Goal: Task Accomplishment & Management: Use online tool/utility

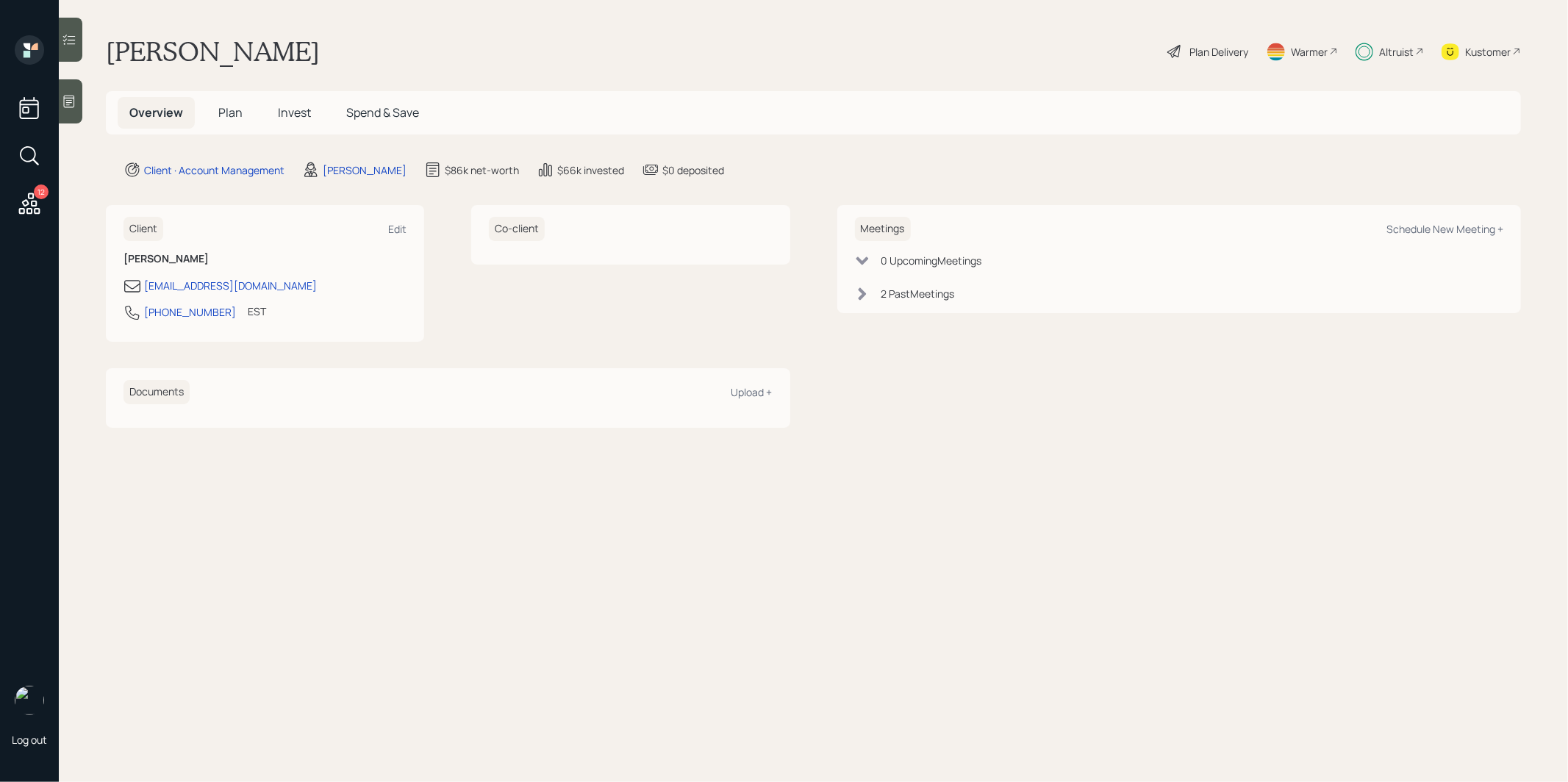
click at [34, 203] on icon at bounding box center [30, 203] width 21 height 21
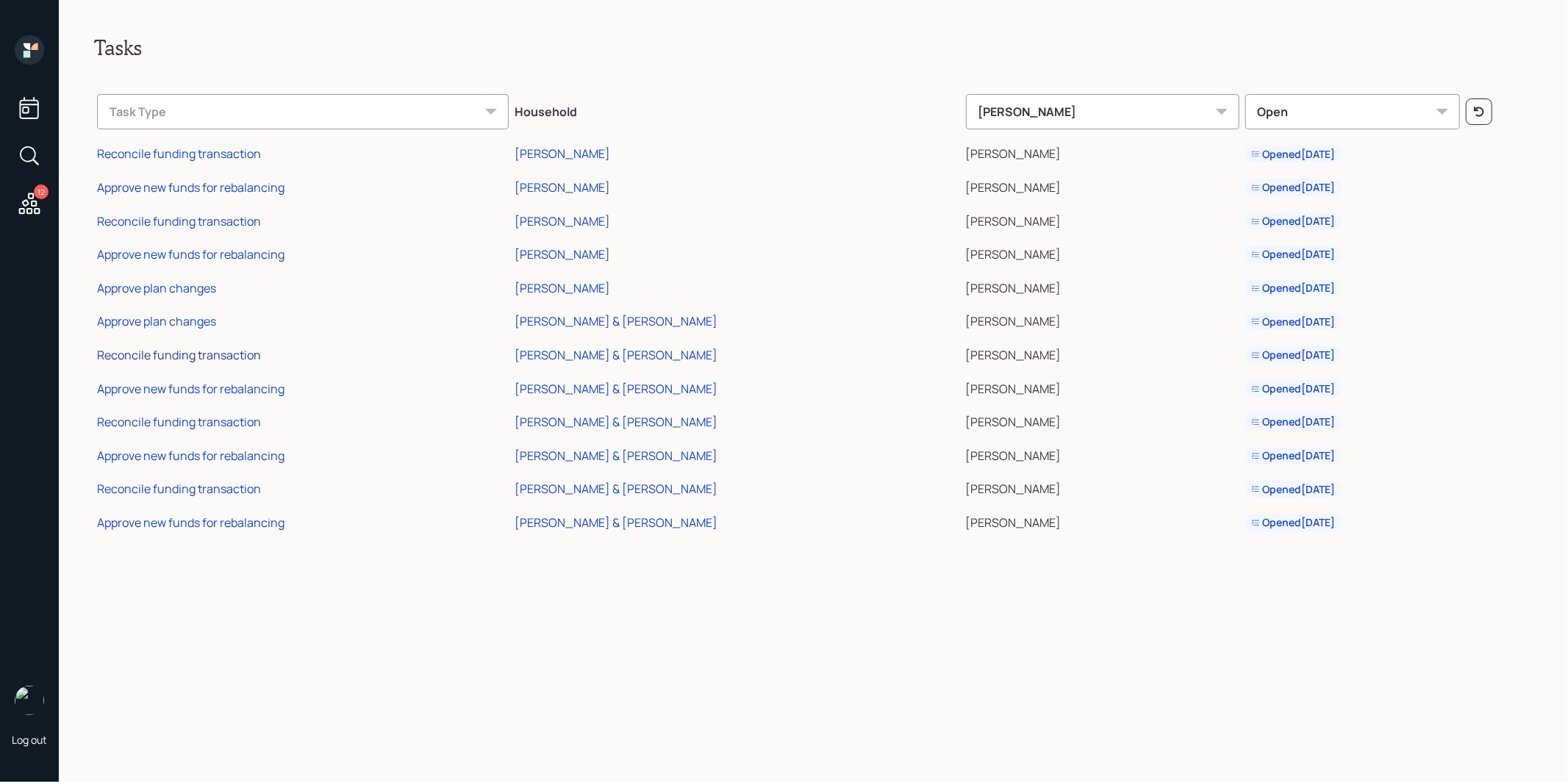
click at [139, 357] on div "Reconcile funding transaction" at bounding box center [179, 355] width 164 height 16
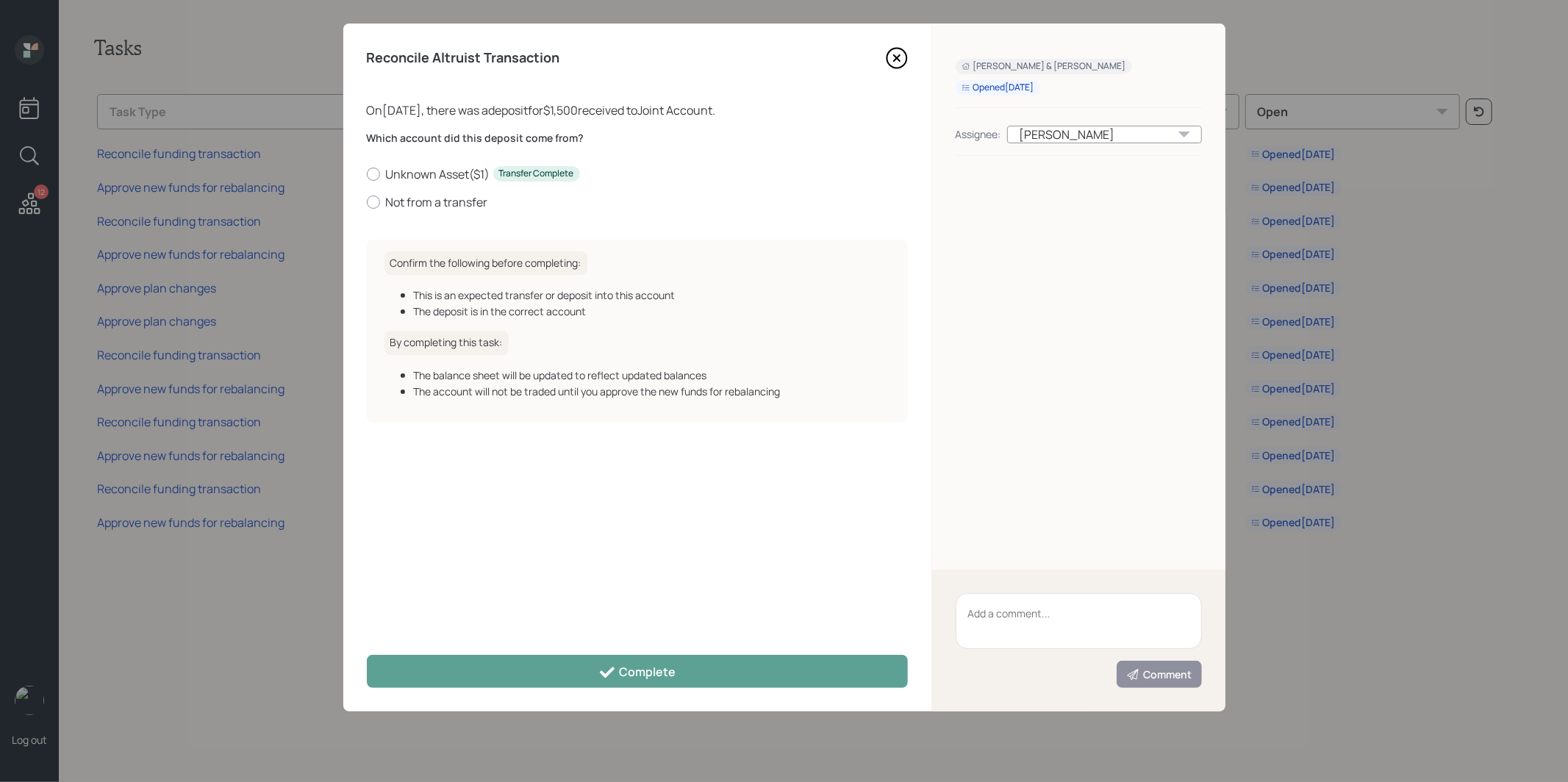
click at [899, 56] on icon at bounding box center [896, 58] width 22 height 22
